Goal: Task Accomplishment & Management: Complete application form

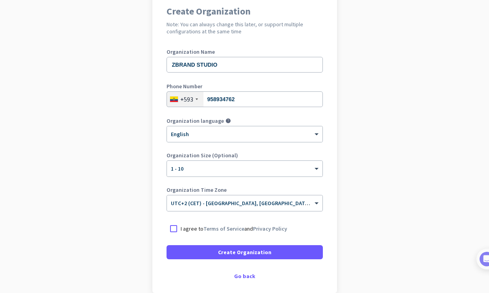
scroll to position [71, 0]
click at [199, 134] on div at bounding box center [244, 131] width 155 height 7
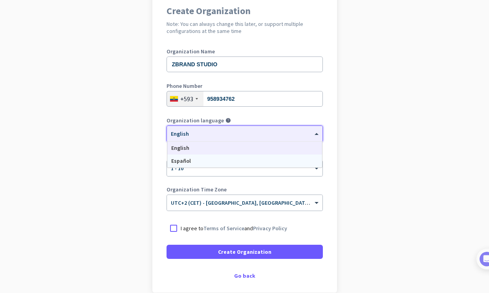
click at [198, 160] on div "Español" at bounding box center [244, 161] width 155 height 13
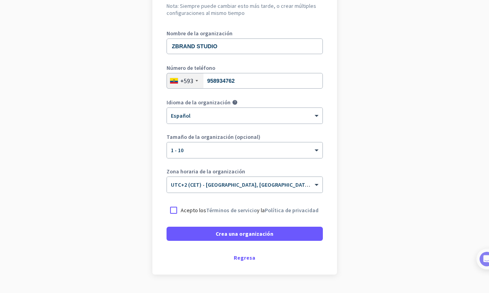
scroll to position [91, 0]
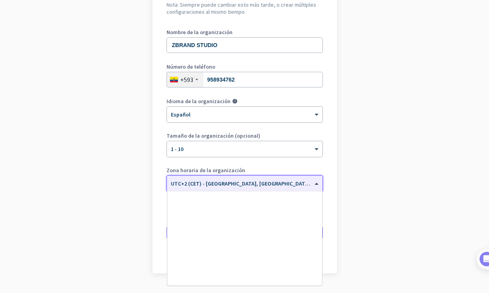
click at [220, 185] on span "UTC+2 (CET) - [GEOGRAPHIC_DATA], [GEOGRAPHIC_DATA], [GEOGRAPHIC_DATA], [GEOGRAP…" at bounding box center [294, 183] width 246 height 7
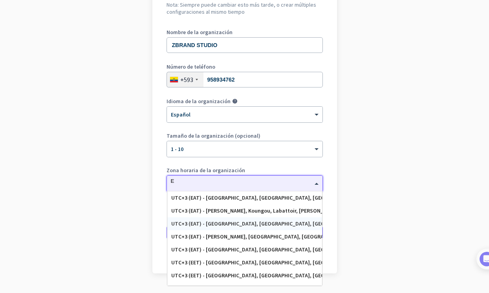
type input "EC"
click at [228, 197] on div "UTC-5 (ECT) - Quito, Guayaquil, Cuenca, Santo Domingo de los Colorados" at bounding box center [244, 198] width 147 height 7
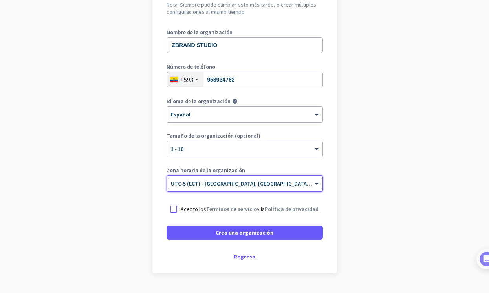
scroll to position [94, 0]
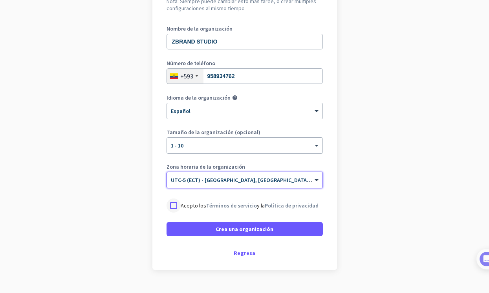
click at [171, 207] on div at bounding box center [173, 206] width 14 height 14
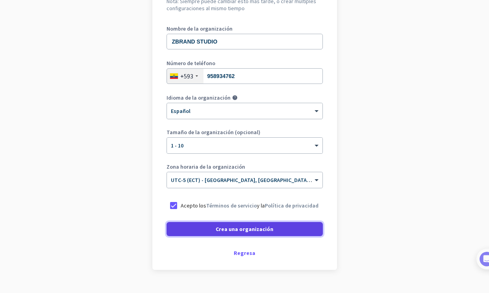
click at [192, 223] on span at bounding box center [244, 229] width 156 height 19
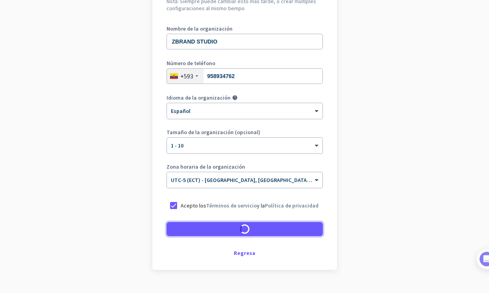
scroll to position [87, 0]
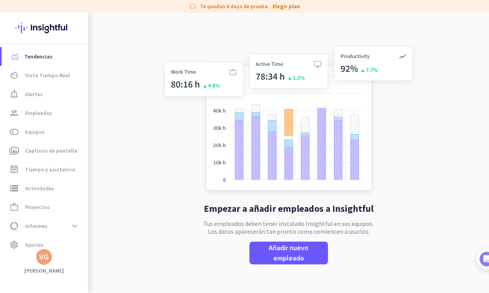
scroll to position [13, 0]
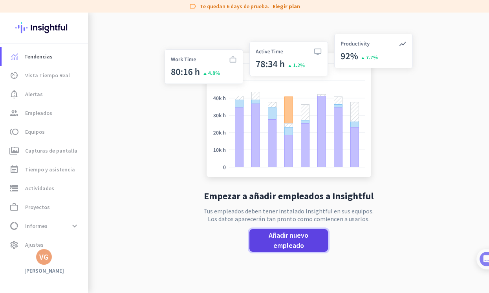
click at [286, 242] on span "Añadir nuevo empleado" at bounding box center [289, 240] width 66 height 20
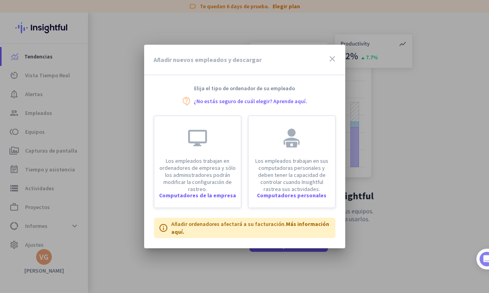
click at [248, 102] on link "¿No estás seguro de cuál elegir? Aprende aquí." at bounding box center [249, 101] width 113 height 5
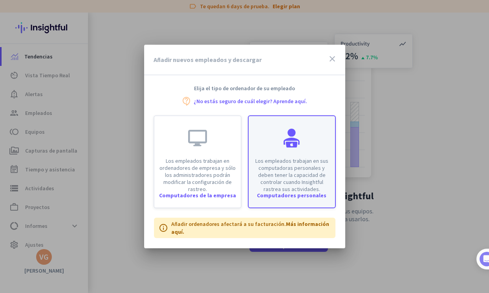
click at [287, 169] on p "Los empleados trabajan en sus computadoras personales y deben tener la capacida…" at bounding box center [291, 174] width 77 height 35
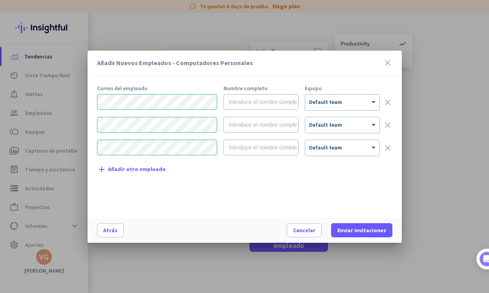
click at [143, 171] on span "Añadir otro empleado" at bounding box center [137, 169] width 58 height 6
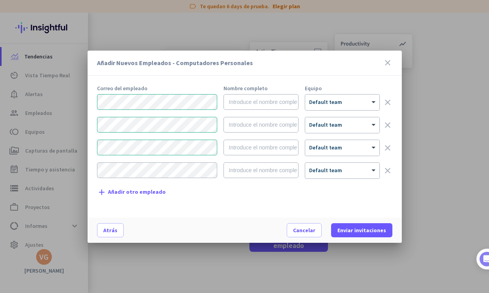
click at [388, 173] on icon "clear" at bounding box center [387, 170] width 9 height 9
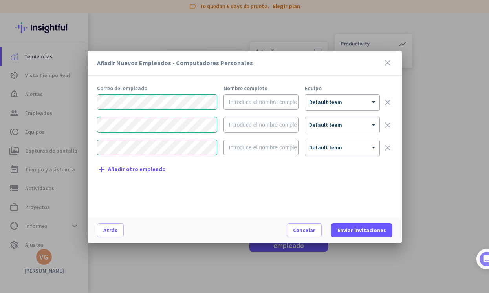
click at [223, 190] on div "Correo del empleado Nombre completo Equipo × Default team clear × Default team …" at bounding box center [247, 148] width 301 height 124
click at [260, 101] on input "text" at bounding box center [260, 102] width 75 height 16
type input "Martin Fierro"
click at [259, 119] on input "text" at bounding box center [260, 125] width 75 height 16
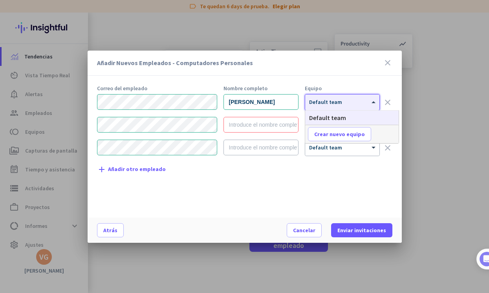
click at [327, 109] on div "× Default team" at bounding box center [342, 103] width 74 height 16
click at [333, 132] on span "Crear nuevo equipo" at bounding box center [339, 134] width 51 height 8
click at [333, 132] on input "text" at bounding box center [337, 134] width 58 height 14
type input "Marketing"
click at [376, 129] on span at bounding box center [383, 134] width 24 height 19
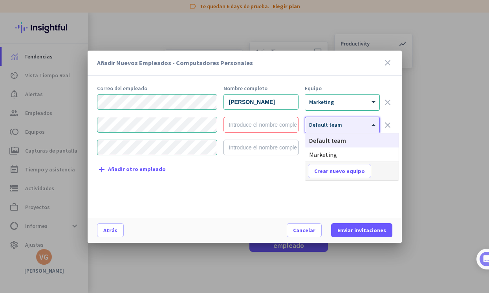
click at [338, 126] on span "Default team" at bounding box center [325, 124] width 33 height 7
click at [329, 159] on div "Marketing" at bounding box center [351, 155] width 93 height 14
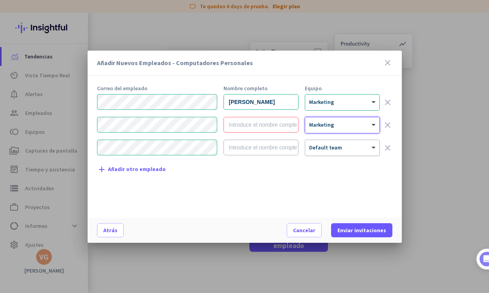
click at [328, 150] on span "Default team" at bounding box center [325, 147] width 33 height 7
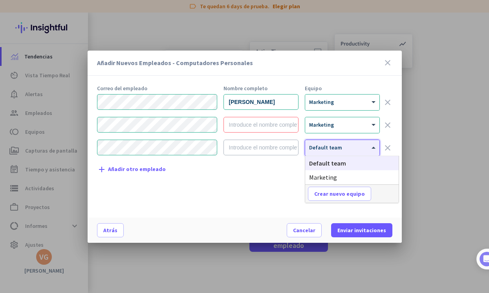
click at [328, 172] on div "Marketing" at bounding box center [351, 177] width 93 height 14
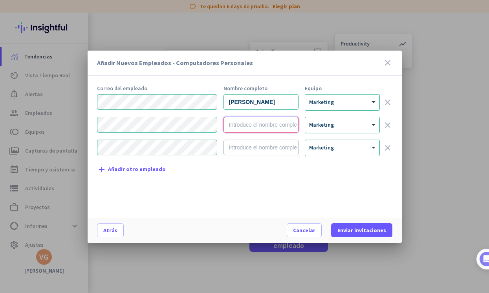
click at [241, 128] on input "text" at bounding box center [260, 125] width 75 height 16
type input "Carlos Carrasco"
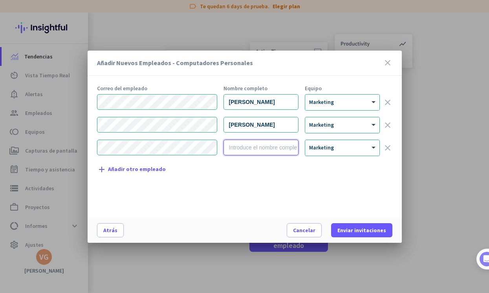
click at [244, 147] on input "text" at bounding box center [260, 148] width 75 height 16
type input "Ariel"
drag, startPoint x: 278, startPoint y: 129, endPoint x: 248, endPoint y: 126, distance: 30.8
click at [248, 126] on input "Carlos Carrasco" at bounding box center [260, 125] width 75 height 16
type input "Carlos"
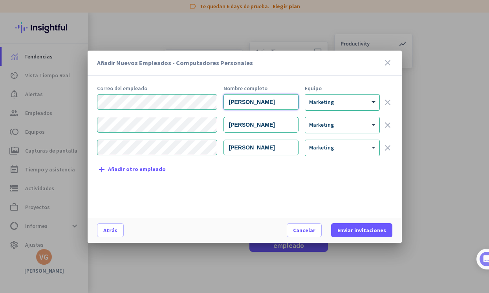
drag, startPoint x: 263, startPoint y: 102, endPoint x: 246, endPoint y: 102, distance: 17.7
click at [246, 102] on input "Martin Fierro" at bounding box center [260, 102] width 75 height 16
type input "Martin"
click at [277, 204] on div "Correo del empleado Nombre completo Equipo Martin × Marketing clear Carlos × Ma…" at bounding box center [247, 148] width 301 height 124
click at [239, 180] on div "Correo del empleado Nombre completo Equipo Martin × Marketing clear Carlos × Ma…" at bounding box center [247, 148] width 301 height 124
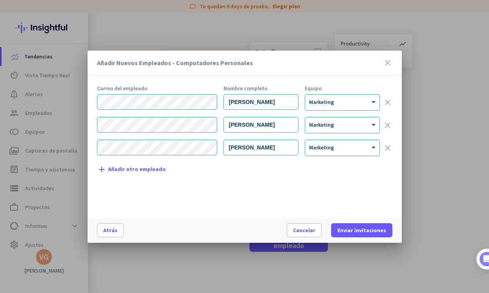
click at [137, 166] on span "Añadir otro empleado" at bounding box center [137, 169] width 58 height 6
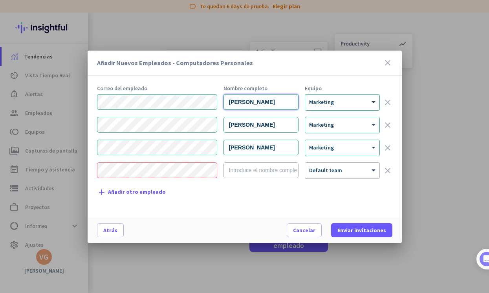
click at [201, 101] on div "Martin × Marketing clear" at bounding box center [244, 102] width 295 height 16
type input "a"
type input "David"
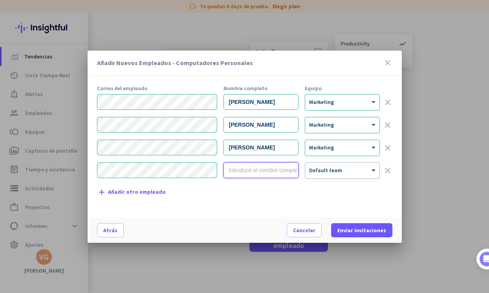
click at [256, 175] on input "text" at bounding box center [260, 170] width 75 height 16
type input "Martin"
click at [262, 204] on div "Correo del empleado Nombre completo Equipo David × Marketing clear Carlos × Mar…" at bounding box center [247, 148] width 301 height 124
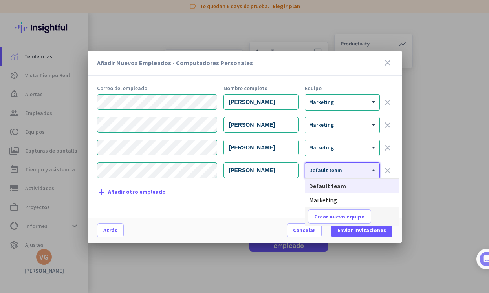
click at [328, 170] on div at bounding box center [342, 168] width 74 height 7
click at [334, 199] on span "Marketing" at bounding box center [323, 200] width 28 height 8
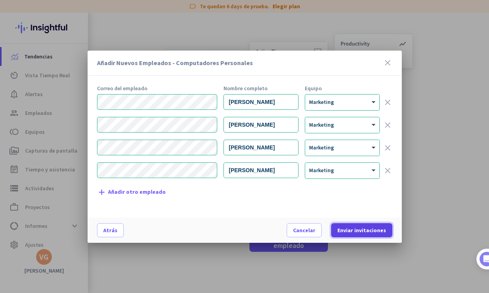
click at [370, 232] on span "Enviar invitaciones" at bounding box center [361, 230] width 49 height 8
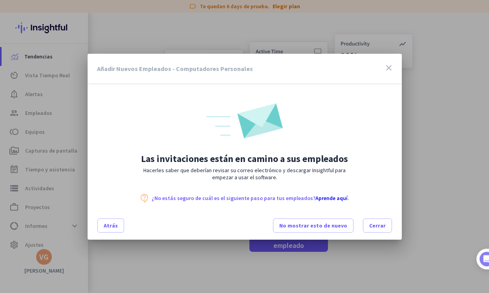
click at [332, 198] on link "Aprende aquí" at bounding box center [331, 198] width 32 height 7
click at [373, 228] on span "Cerrar" at bounding box center [377, 226] width 16 height 8
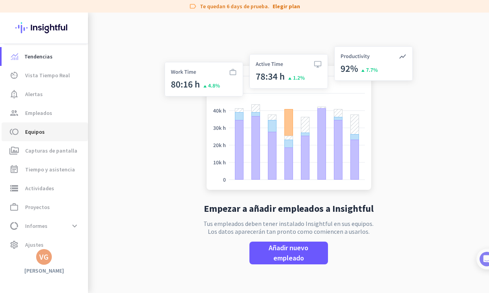
scroll to position [8, 0]
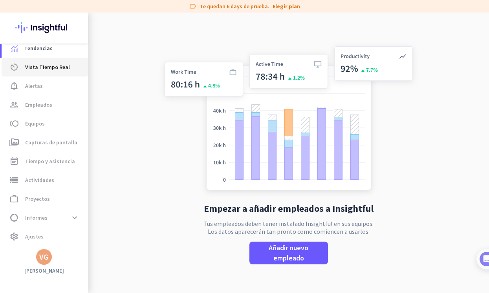
click at [64, 69] on span "Vista Tiempo Real" at bounding box center [47, 66] width 45 height 9
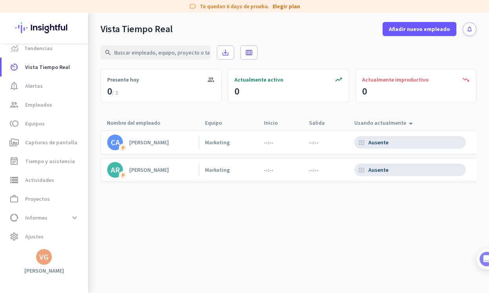
click at [394, 172] on div "cancel_presentation Ausente" at bounding box center [409, 170] width 111 height 13
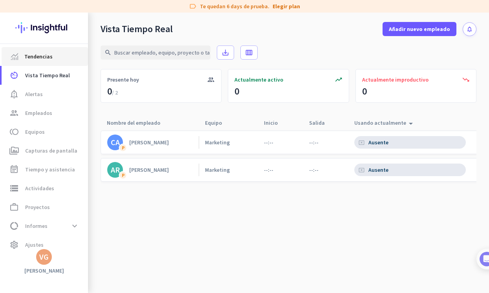
click at [53, 58] on span "Tendencias" at bounding box center [45, 56] width 74 height 9
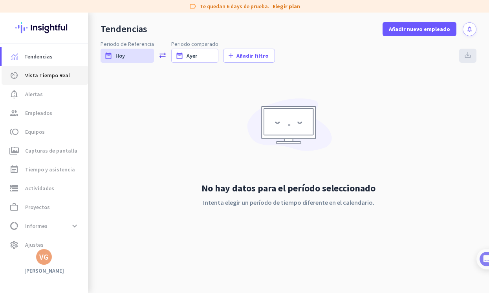
click at [55, 74] on span "Vista Tiempo Real" at bounding box center [47, 75] width 45 height 9
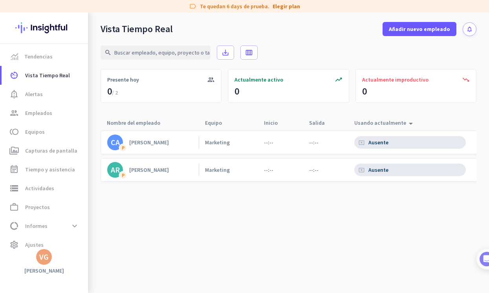
click at [377, 145] on div "Ausente" at bounding box center [379, 142] width 22 height 7
click at [395, 125] on div "Usando actualmente arrow_drop_up" at bounding box center [384, 122] width 61 height 11
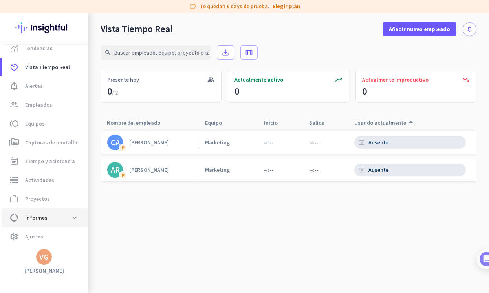
click at [47, 215] on span "data_usage Informes expand_more" at bounding box center [45, 218] width 74 height 14
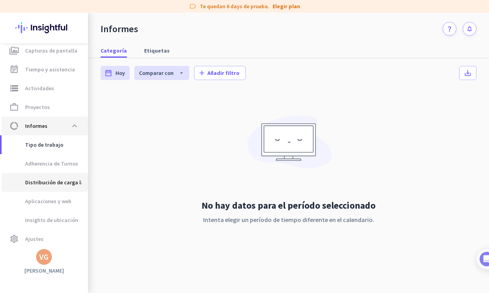
scroll to position [101, 0]
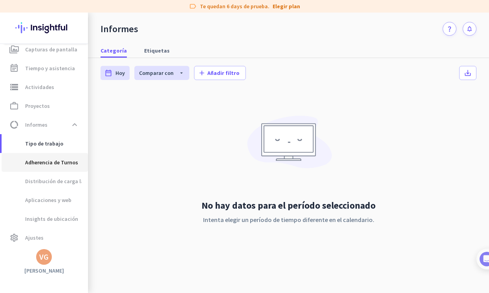
click at [49, 160] on span "Adherencia de Turnos" at bounding box center [43, 162] width 70 height 19
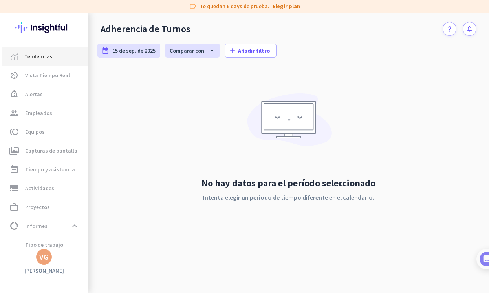
click at [48, 63] on link "Tendencias" at bounding box center [45, 56] width 86 height 19
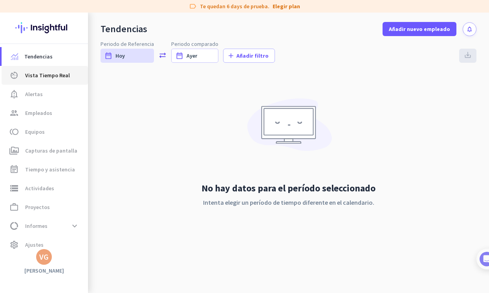
click at [46, 82] on link "av_timer Vista Tiempo Real" at bounding box center [45, 75] width 86 height 19
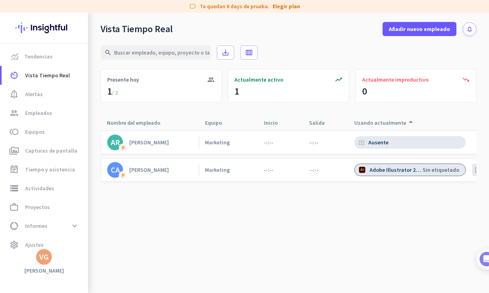
click at [243, 216] on cdk-virtual-scroll-viewport "AR P Ariel Marketing --:-- --:-- cancel_presentation Ausente CA P Carlos Market…" at bounding box center [288, 211] width 376 height 163
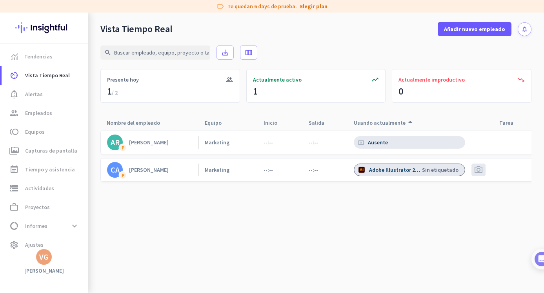
click at [382, 170] on div "Adobe Illustrator 2021" at bounding box center [395, 169] width 53 height 7
click at [341, 210] on cdk-virtual-scroll-viewport "AR P Ariel Marketing --:-- --:-- cancel_presentation Ausente CA P Carlos Market…" at bounding box center [315, 211] width 431 height 163
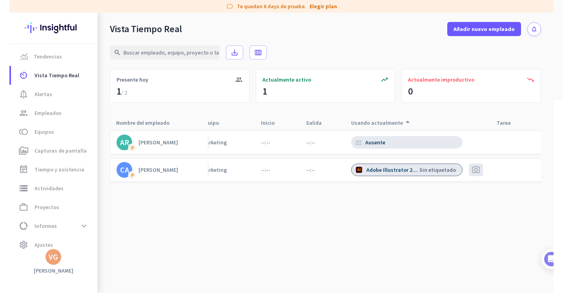
scroll to position [0, 1]
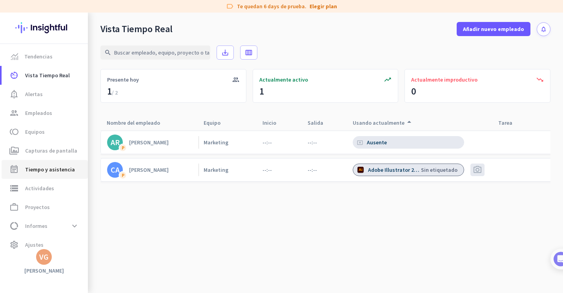
click at [42, 168] on span "Tiempo y asistencia" at bounding box center [50, 169] width 50 height 9
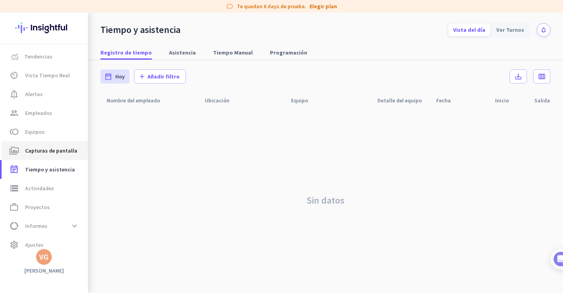
click at [62, 155] on span "Capturas de pantalla" at bounding box center [51, 150] width 52 height 9
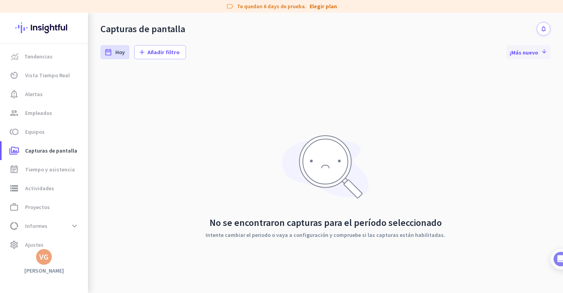
click at [488, 54] on span "¡Más nuevo arrow_downward" at bounding box center [529, 52] width 38 height 8
click at [38, 172] on span "Tiempo y asistencia" at bounding box center [50, 169] width 50 height 9
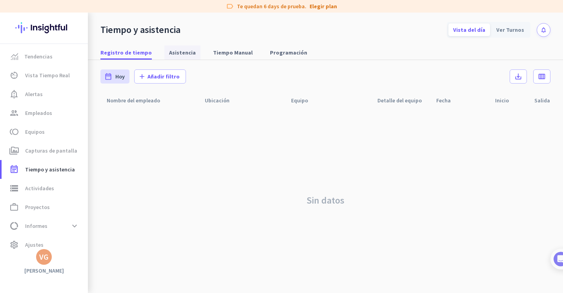
click at [179, 54] on span "Asistencia" at bounding box center [182, 53] width 27 height 8
type input "Mon, Sep 1 - Tue, Sep 30"
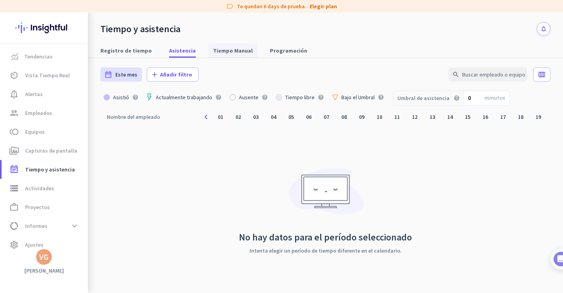
click at [225, 56] on span "Tiempo Manual" at bounding box center [233, 51] width 40 height 14
type input "Mon, Sep 15 - Sun, Sep 21"
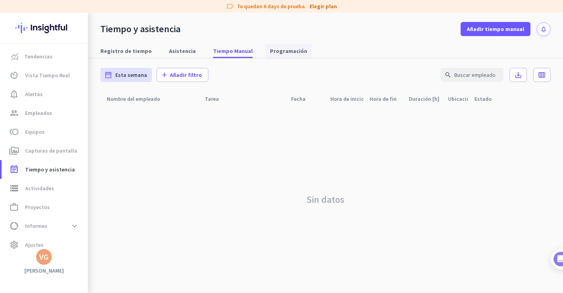
click at [281, 50] on span "Programación" at bounding box center [288, 51] width 37 height 8
type input "Mon, Sep 15 - Mon, Sep 15"
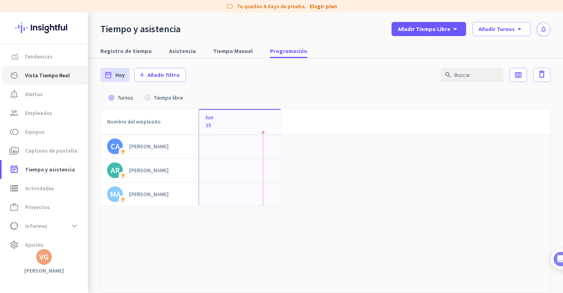
click at [46, 68] on link "av_timer Vista Tiempo Real" at bounding box center [45, 75] width 86 height 19
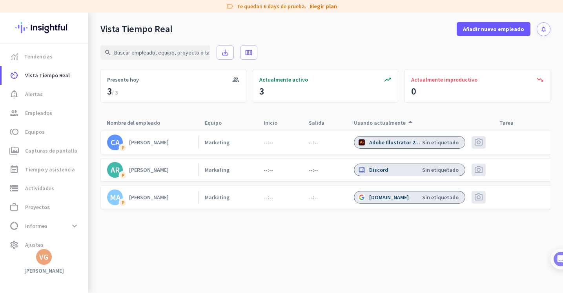
click at [204, 266] on cdk-virtual-scroll-viewport "CA P Carlos Marketing --:-- --:-- Adobe Illustrator 2021 Sin etiquetado photo_c…" at bounding box center [325, 211] width 450 height 163
click at [339, 237] on cdk-virtual-scroll-viewport "CA P Carlos Marketing --:-- --:-- Adobe Illustrator 2021 Sin etiquetado photo_c…" at bounding box center [325, 211] width 450 height 163
click at [390, 198] on div "drive.google.com" at bounding box center [389, 197] width 41 height 7
click at [346, 241] on cdk-virtual-scroll-viewport "CA P Carlos Marketing --:-- --:-- Adobe Illustrator 2021 Sin etiquetado photo_c…" at bounding box center [325, 211] width 450 height 163
click at [232, 225] on cdk-virtual-scroll-viewport "CA P Carlos Marketing --:-- --:-- Adobe Illustrator 2021 Sin etiquetado photo_c…" at bounding box center [325, 211] width 450 height 163
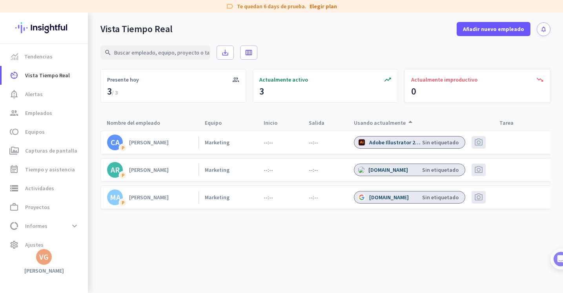
click at [488, 78] on icon "trending_down" at bounding box center [540, 80] width 8 height 8
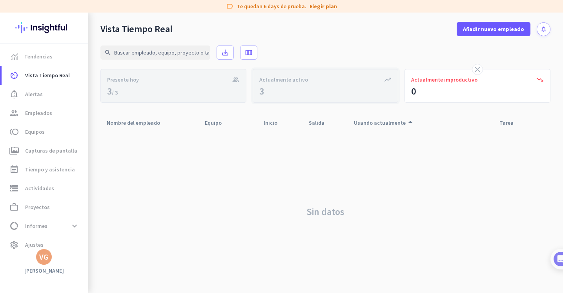
click at [339, 95] on div "trending_up Actualmente activo 3" at bounding box center [326, 86] width 146 height 34
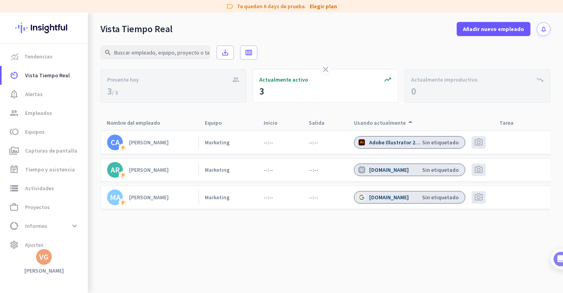
click at [384, 173] on div "drive.usercontent.google.com" at bounding box center [389, 169] width 41 height 7
click at [43, 91] on span "notification_important Alertas" at bounding box center [45, 93] width 74 height 9
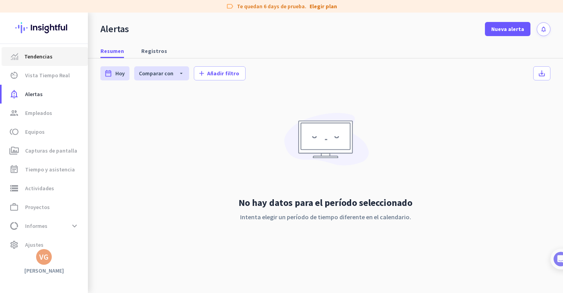
click at [27, 58] on span "Tendencias" at bounding box center [38, 56] width 28 height 9
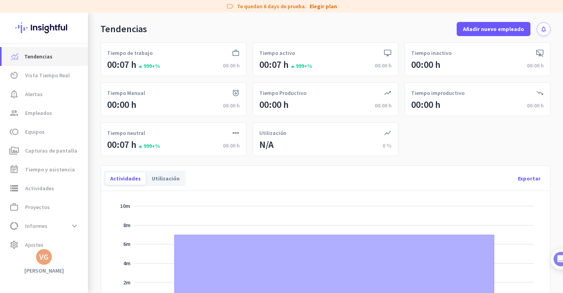
scroll to position [27, 0]
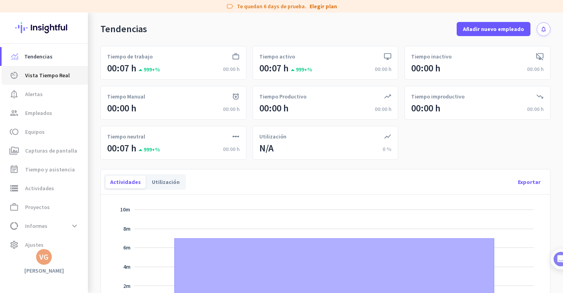
click at [39, 72] on span "Vista Tiempo Real" at bounding box center [47, 75] width 45 height 9
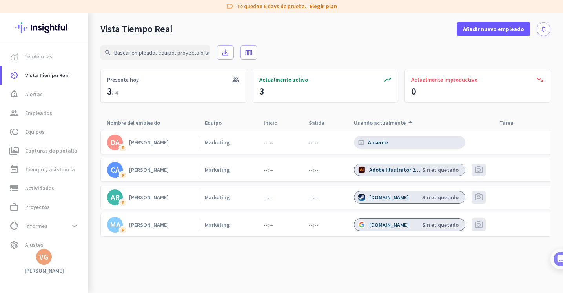
click at [382, 55] on div "search save_alt calendar_view_week" at bounding box center [325, 52] width 450 height 33
click at [375, 197] on div "steamcommunity.com" at bounding box center [389, 197] width 41 height 7
click at [372, 140] on div "Ausente" at bounding box center [379, 142] width 22 height 7
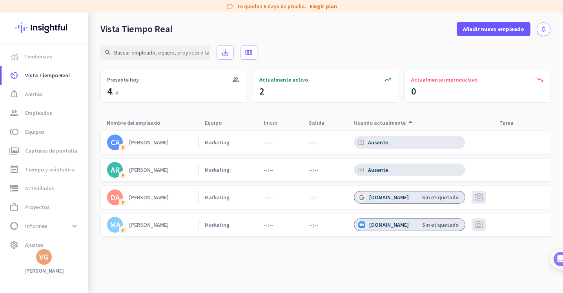
click at [386, 19] on div "Vista Tiempo Real Añadir nuevo empleado notifications" at bounding box center [325, 25] width 475 height 24
click at [390, 200] on div "mail.google.com" at bounding box center [389, 197] width 41 height 7
click at [445, 197] on div "Sin etiquetado" at bounding box center [440, 197] width 37 height 7
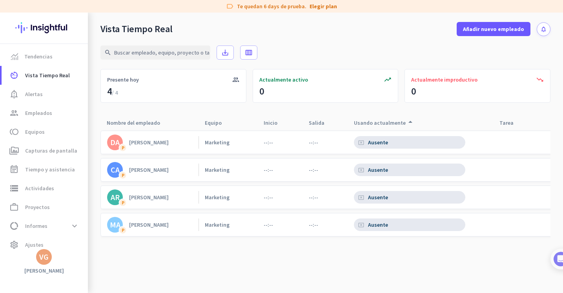
click at [262, 141] on div "--:--" at bounding box center [279, 142] width 45 height 23
click at [124, 86] on div "group Presente hoy 4 / 4" at bounding box center [173, 86] width 146 height 34
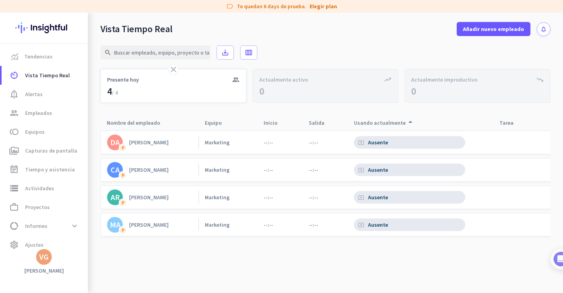
click at [157, 89] on div "close group Presente hoy 4 / 4" at bounding box center [173, 86] width 146 height 34
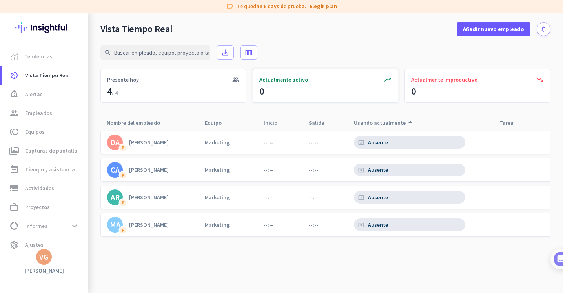
click at [317, 90] on div "trending_up Actualmente activo 0" at bounding box center [326, 86] width 146 height 34
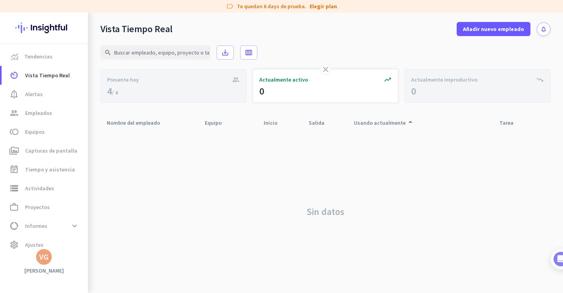
click at [317, 90] on div "close trending_up Actualmente activo 0" at bounding box center [326, 86] width 146 height 34
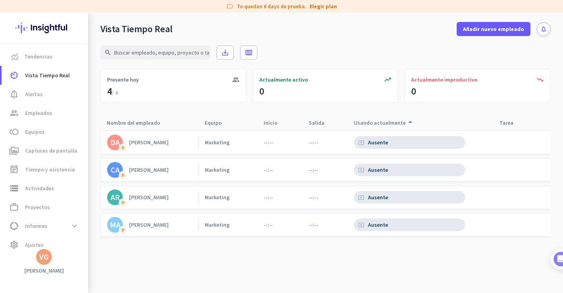
click at [379, 141] on div "Ausente" at bounding box center [379, 142] width 22 height 7
click at [38, 95] on span "Alertas" at bounding box center [34, 93] width 18 height 9
